Goal: Task Accomplishment & Management: Use online tool/utility

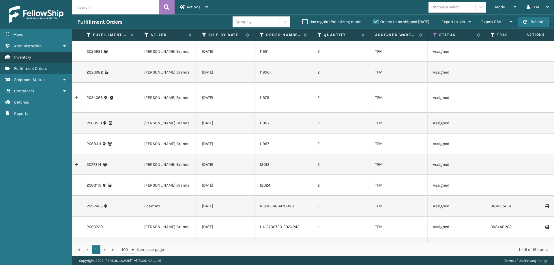
click at [33, 56] on link "Inventory" at bounding box center [36, 57] width 72 height 11
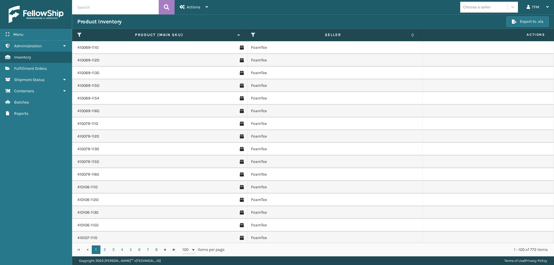
drag, startPoint x: 369, startPoint y: 161, endPoint x: 303, endPoint y: 157, distance: 65.9
click at [303, 157] on td "FoamTex" at bounding box center [334, 161] width 175 height 13
drag, startPoint x: 524, startPoint y: 36, endPoint x: 458, endPoint y: 36, distance: 65.8
click at [458, 36] on span "Actions" at bounding box center [484, 35] width 127 height 10
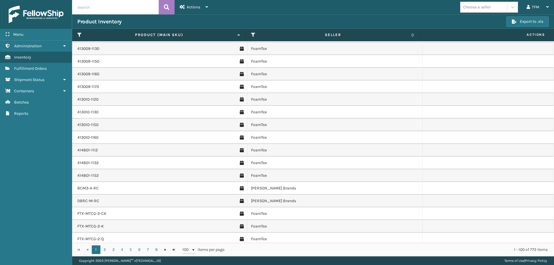
scroll to position [404, 0]
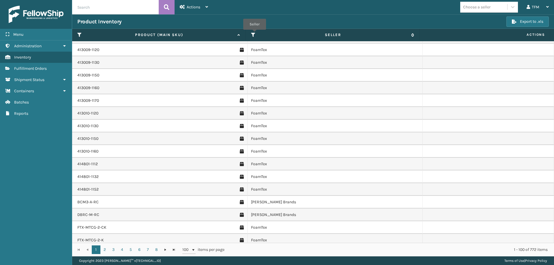
click at [254, 34] on icon at bounding box center [253, 34] width 5 height 5
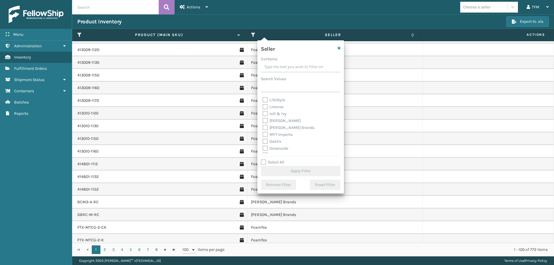
scroll to position [185, 0]
click at [278, 129] on label "Plush Collections" at bounding box center [282, 129] width 38 height 5
click at [263, 129] on input "Plush Collections" at bounding box center [263, 128] width 0 height 4
checkbox input "true"
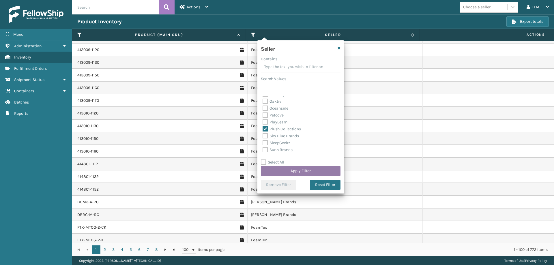
click at [304, 171] on button "Apply Filter" at bounding box center [301, 171] width 80 height 10
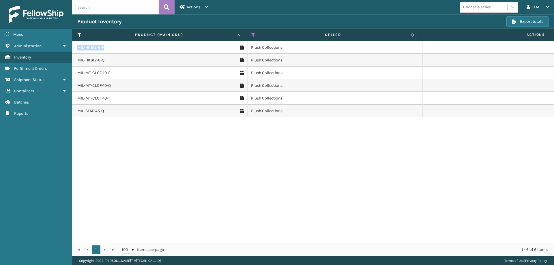
drag, startPoint x: 107, startPoint y: 47, endPoint x: 78, endPoint y: 49, distance: 28.6
click at [78, 49] on div "MIL-HK612-6-F" at bounding box center [160, 48] width 166 height 6
